Goal: Task Accomplishment & Management: Use online tool/utility

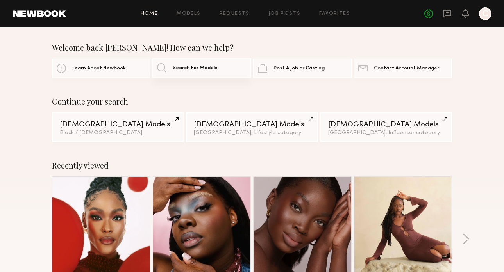
click at [201, 71] on link "Search For Models" at bounding box center [201, 68] width 98 height 20
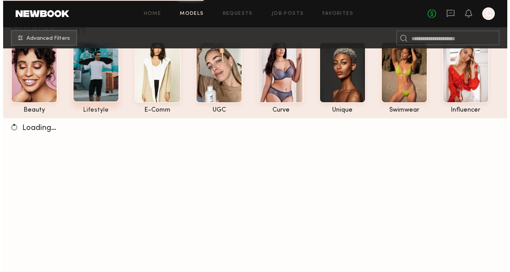
scroll to position [50, 0]
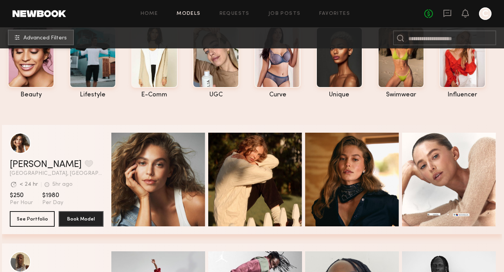
click at [44, 38] on span "Advanced Filters" at bounding box center [44, 38] width 43 height 5
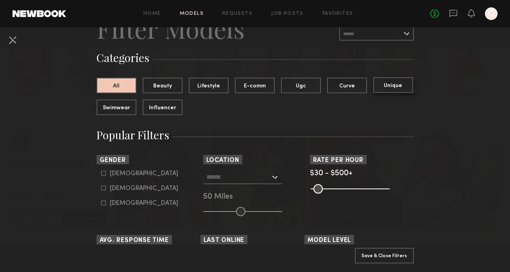
scroll to position [46, 0]
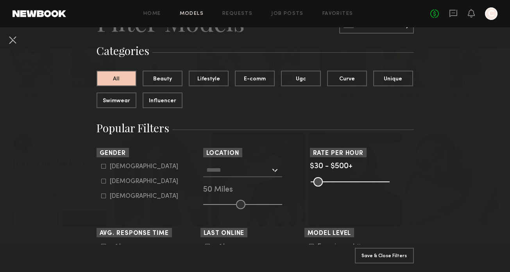
click at [331, 181] on common-range-minmax at bounding box center [349, 180] width 79 height 9
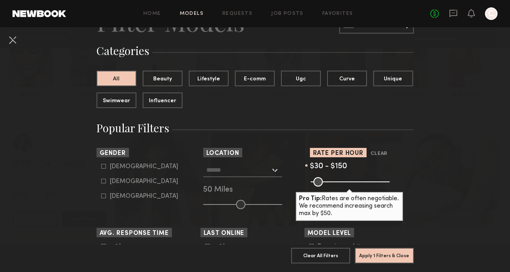
drag, startPoint x: 385, startPoint y: 183, endPoint x: 330, endPoint y: 183, distance: 55.8
type input "***"
click at [330, 183] on input "range" at bounding box center [349, 181] width 79 height 9
click at [389, 167] on div "$30 - $150" at bounding box center [362, 166] width 104 height 7
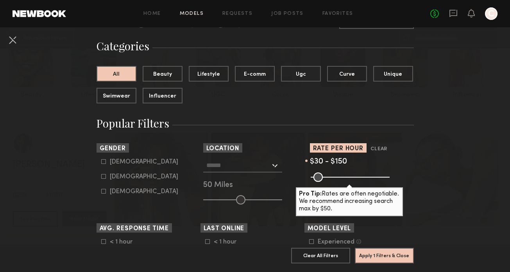
scroll to position [52, 0]
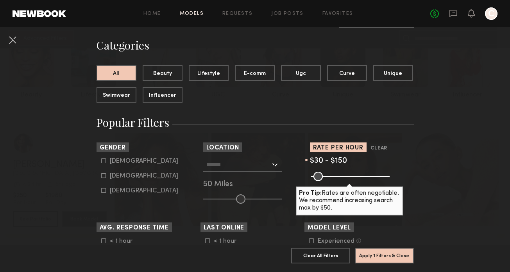
drag, startPoint x: 119, startPoint y: 176, endPoint x: 124, endPoint y: 175, distance: 4.7
click at [119, 176] on div "Female" at bounding box center [144, 176] width 68 height 5
type input "**"
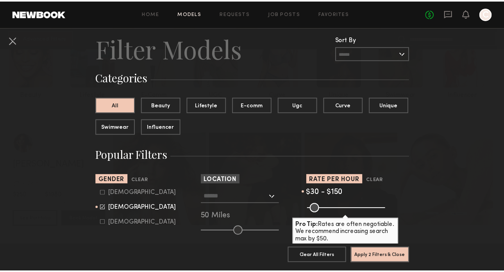
scroll to position [0, 0]
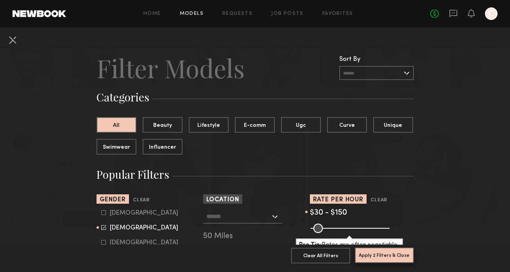
click at [390, 254] on button "Apply 2 Filters & Close" at bounding box center [384, 256] width 59 height 16
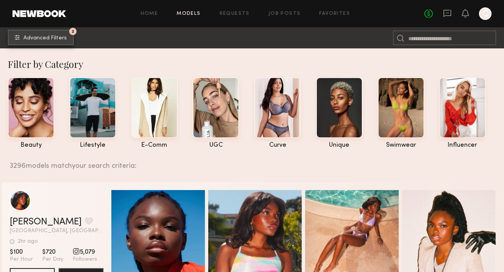
click at [61, 42] on button "2 Advanced Filters" at bounding box center [41, 38] width 66 height 16
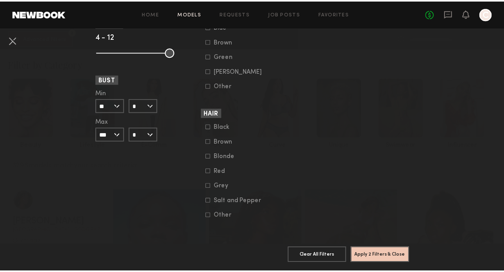
scroll to position [242, 0]
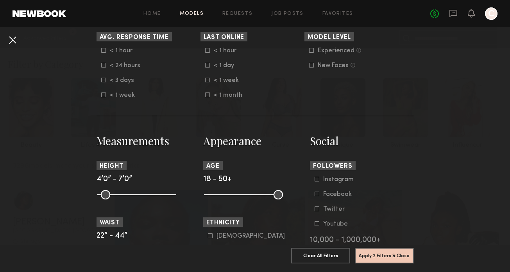
click at [14, 43] on button at bounding box center [12, 40] width 12 height 12
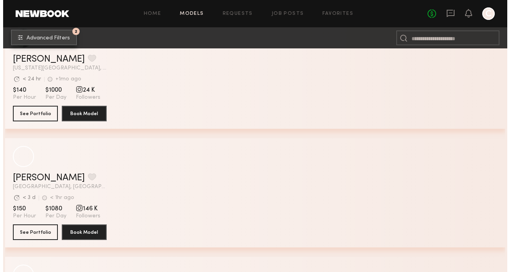
scroll to position [4438, 0]
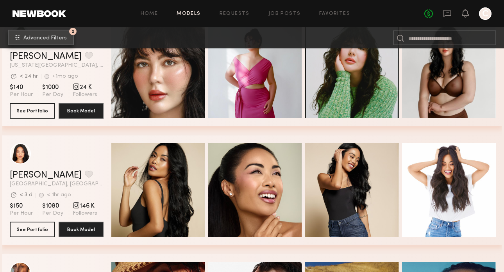
click at [56, 43] on button "2 Advanced Filters" at bounding box center [41, 38] width 66 height 16
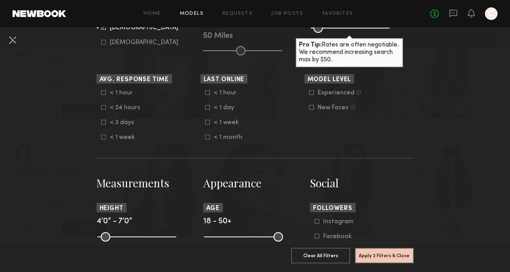
scroll to position [68, 0]
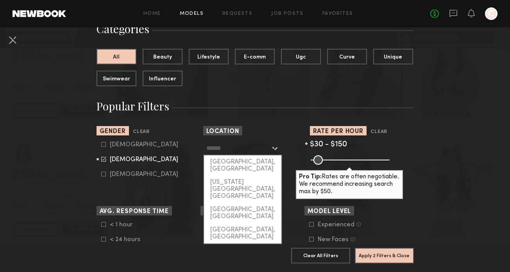
click at [241, 150] on input "text" at bounding box center [238, 147] width 64 height 13
click at [239, 165] on div "[GEOGRAPHIC_DATA], [GEOGRAPHIC_DATA]" at bounding box center [242, 165] width 77 height 20
type input "**********"
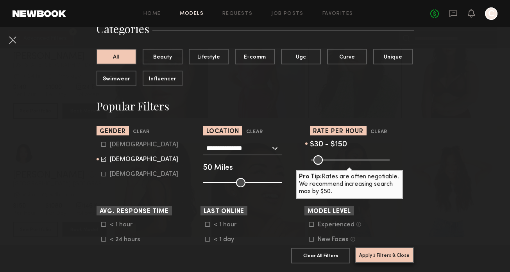
click at [378, 249] on button "Apply 3 Filters & Close" at bounding box center [384, 256] width 59 height 16
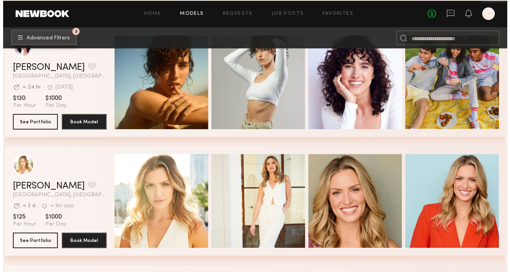
scroll to position [8476, 0]
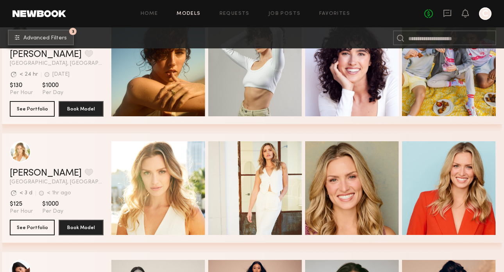
click at [70, 38] on button "3 Advanced Filters" at bounding box center [41, 38] width 66 height 16
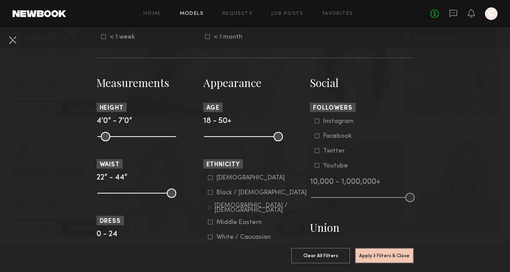
scroll to position [306, 0]
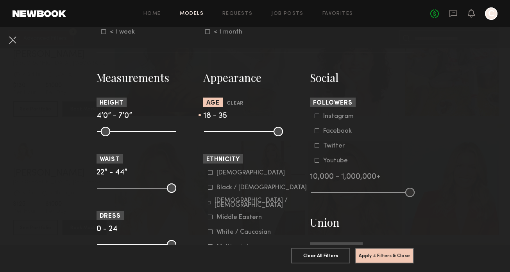
drag, startPoint x: 272, startPoint y: 131, endPoint x: 242, endPoint y: 131, distance: 29.3
type input "**"
click at [242, 131] on input "range" at bounding box center [243, 131] width 79 height 9
click at [367, 248] on button "Apply 4 Filters & Close" at bounding box center [384, 256] width 59 height 16
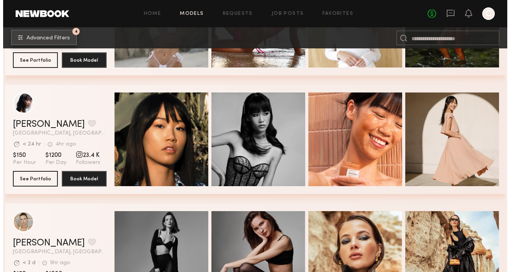
scroll to position [8648, 0]
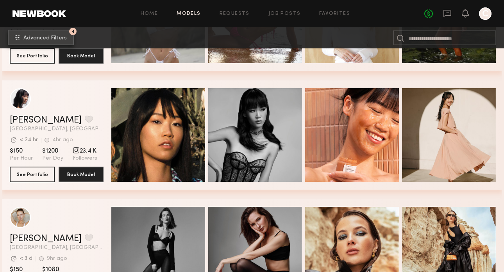
click at [53, 38] on span "Advanced Filters" at bounding box center [44, 38] width 43 height 5
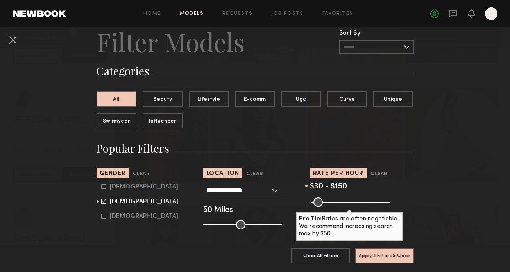
scroll to position [65, 0]
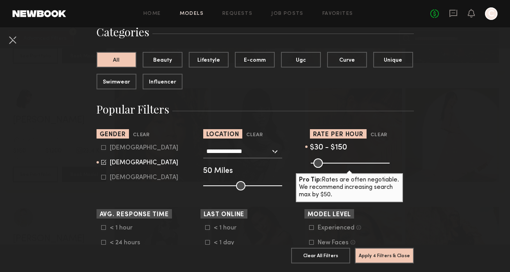
click at [322, 164] on common-range-minmax at bounding box center [349, 162] width 79 height 9
drag, startPoint x: 328, startPoint y: 162, endPoint x: 322, endPoint y: 160, distance: 6.4
type input "***"
click at [322, 160] on input "range" at bounding box center [349, 163] width 79 height 9
click at [383, 248] on button "Apply 4 Filters & Close" at bounding box center [384, 256] width 59 height 16
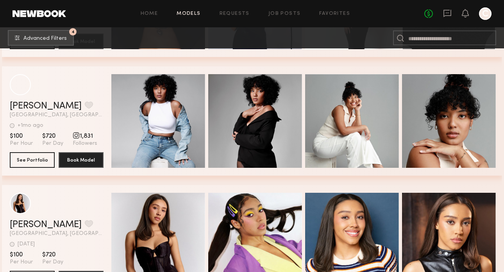
scroll to position [36292, 0]
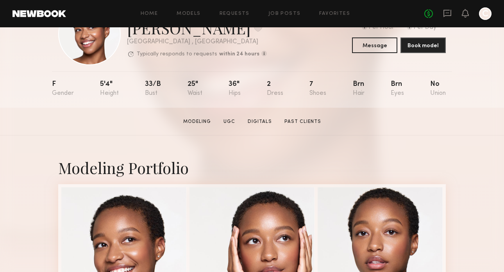
scroll to position [36, 0]
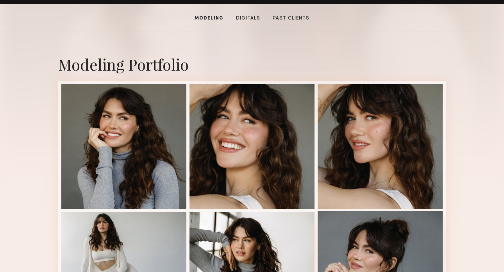
scroll to position [1, 0]
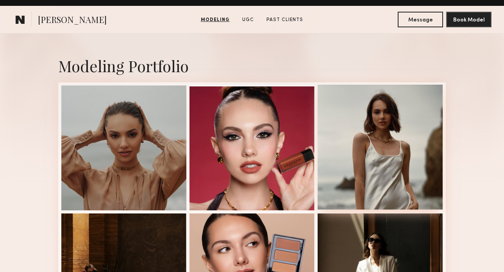
scroll to position [159, 0]
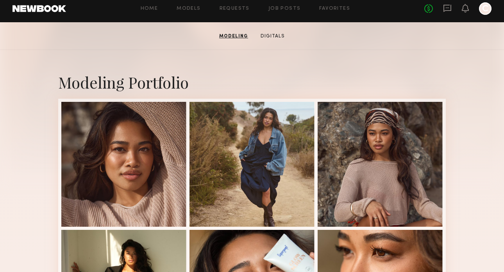
scroll to position [136, 0]
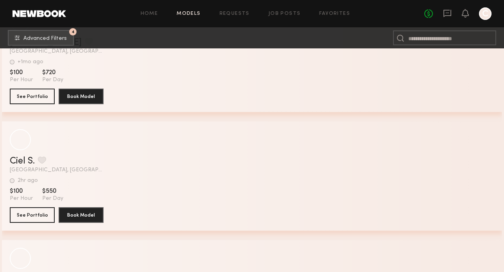
scroll to position [38700, 0]
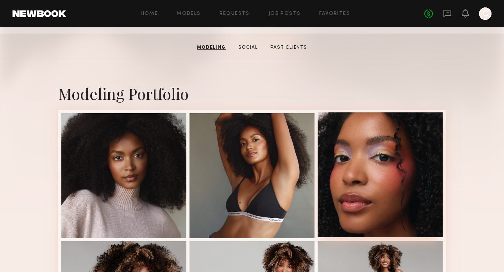
scroll to position [118, 0]
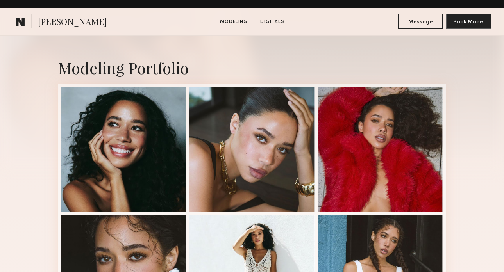
scroll to position [187, 0]
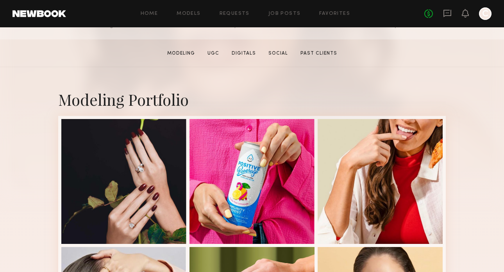
scroll to position [137, 0]
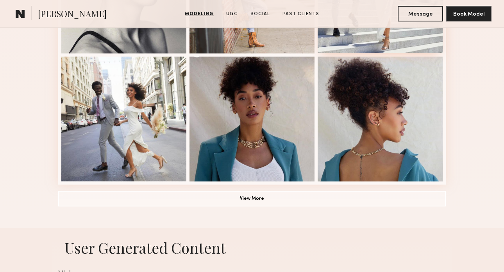
scroll to position [688, 0]
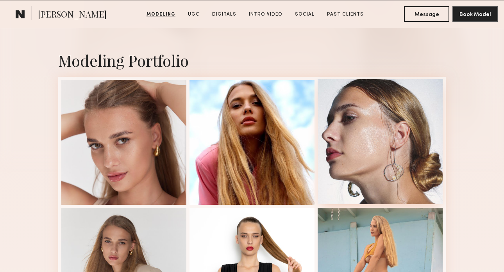
scroll to position [187, 0]
